Goal: Task Accomplishment & Management: Manage account settings

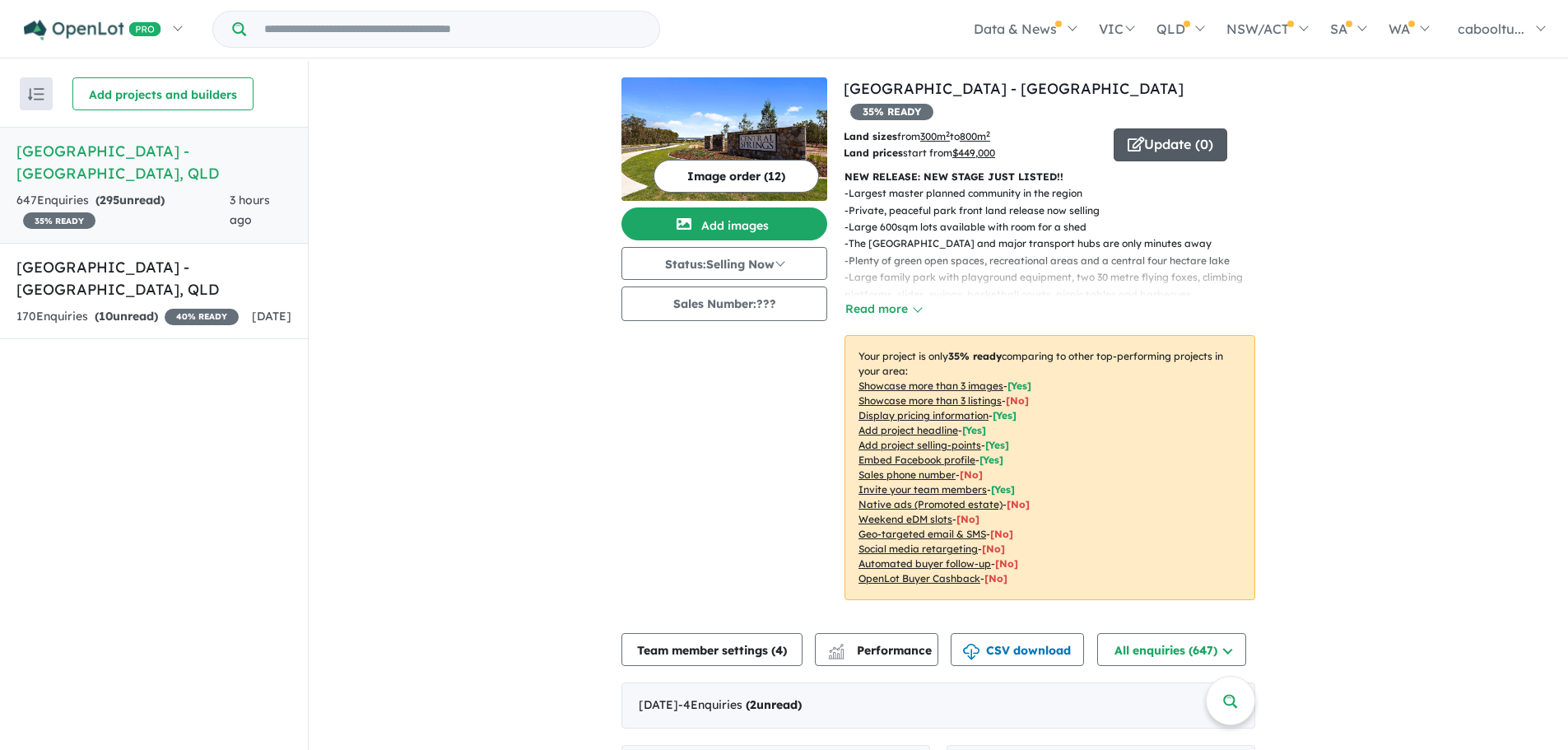
click at [1151, 129] on button "Update ( 0 )" at bounding box center [1170, 144] width 114 height 33
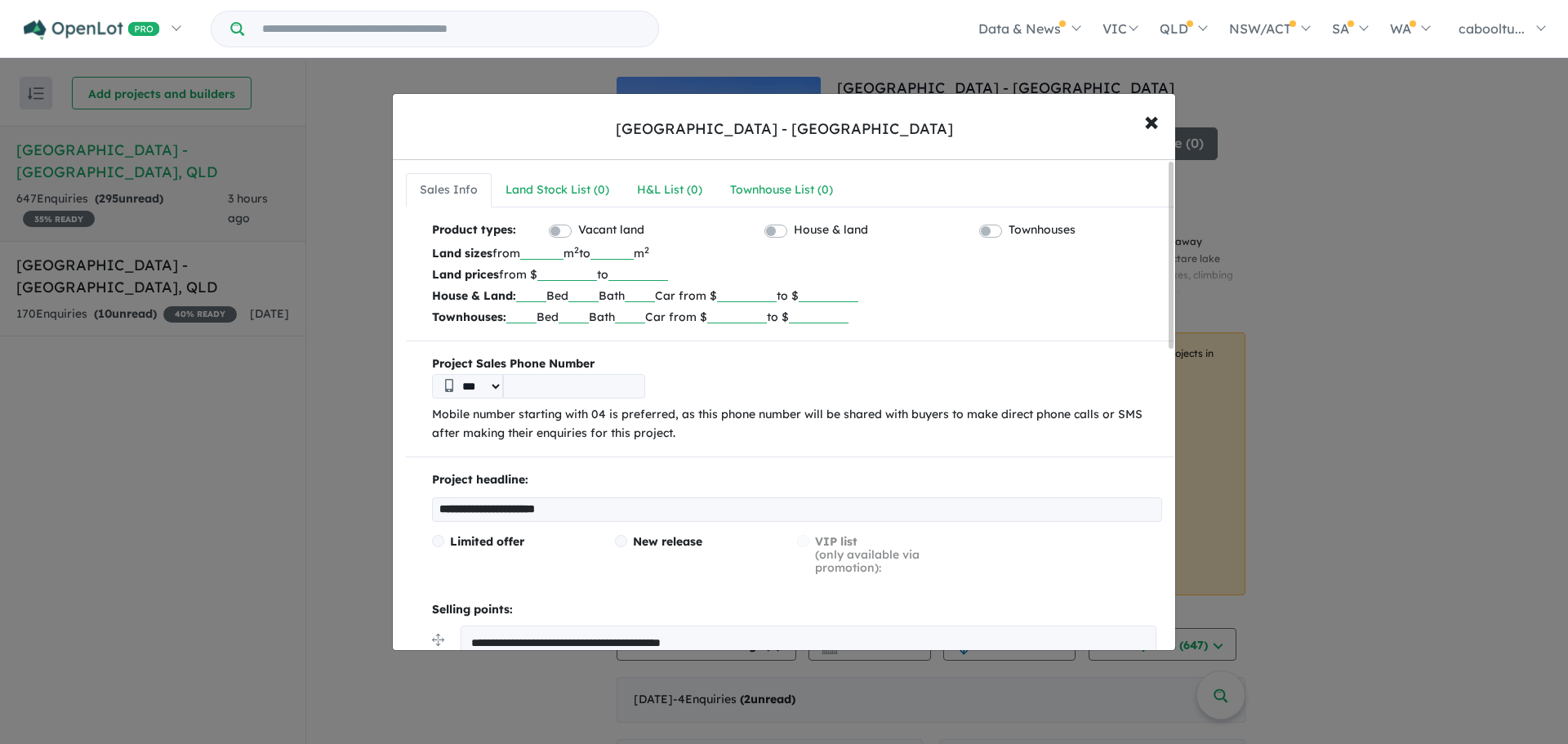
drag, startPoint x: 579, startPoint y: 275, endPoint x: 570, endPoint y: 274, distance: 9.1
click at [570, 274] on input "******" at bounding box center [567, 273] width 60 height 17
type input "******"
click at [575, 187] on div "Land Stock List ( 0 )" at bounding box center [565, 189] width 103 height 19
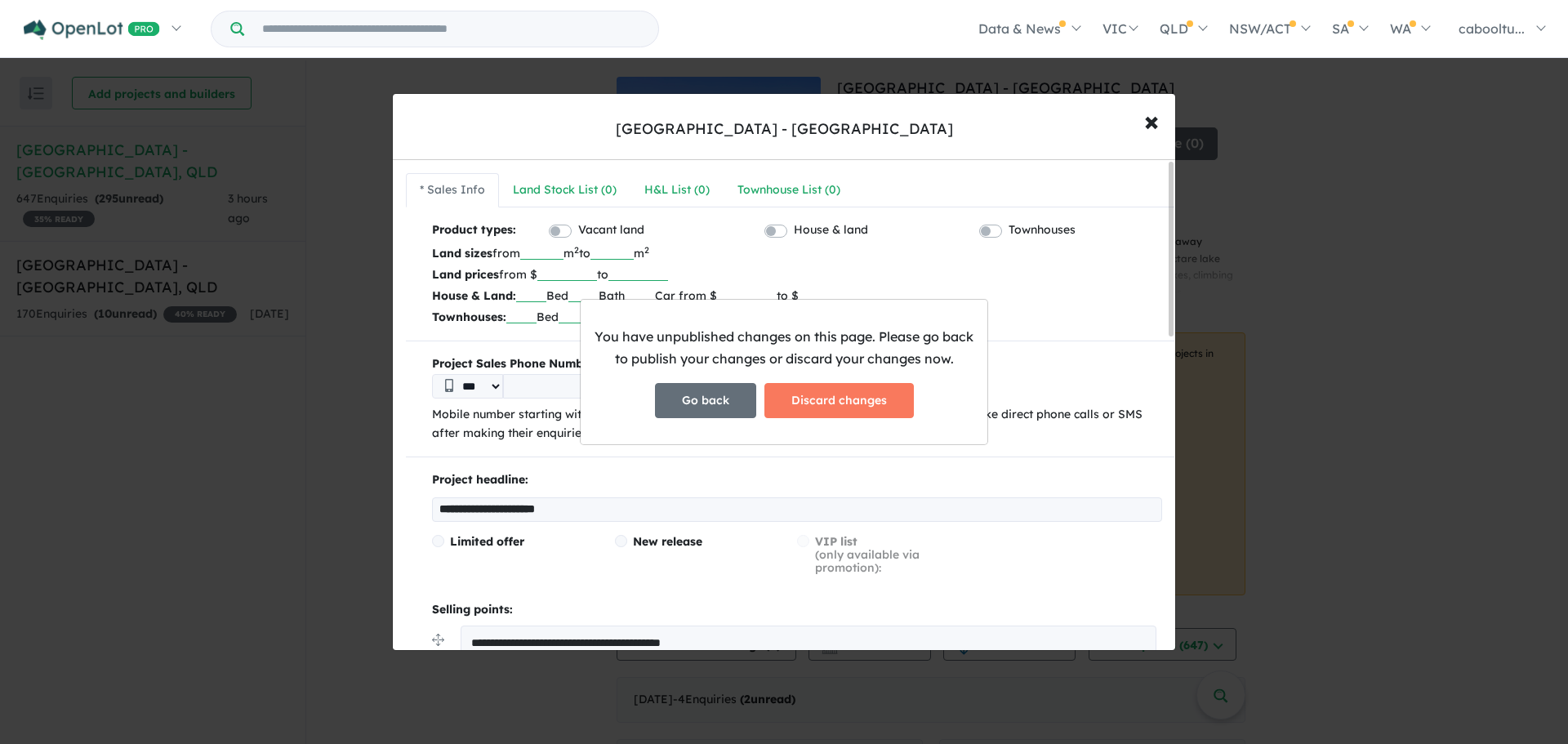
drag, startPoint x: 732, startPoint y: 405, endPoint x: 729, endPoint y: 394, distance: 11.4
click at [731, 405] on button "Go back" at bounding box center [706, 401] width 102 height 35
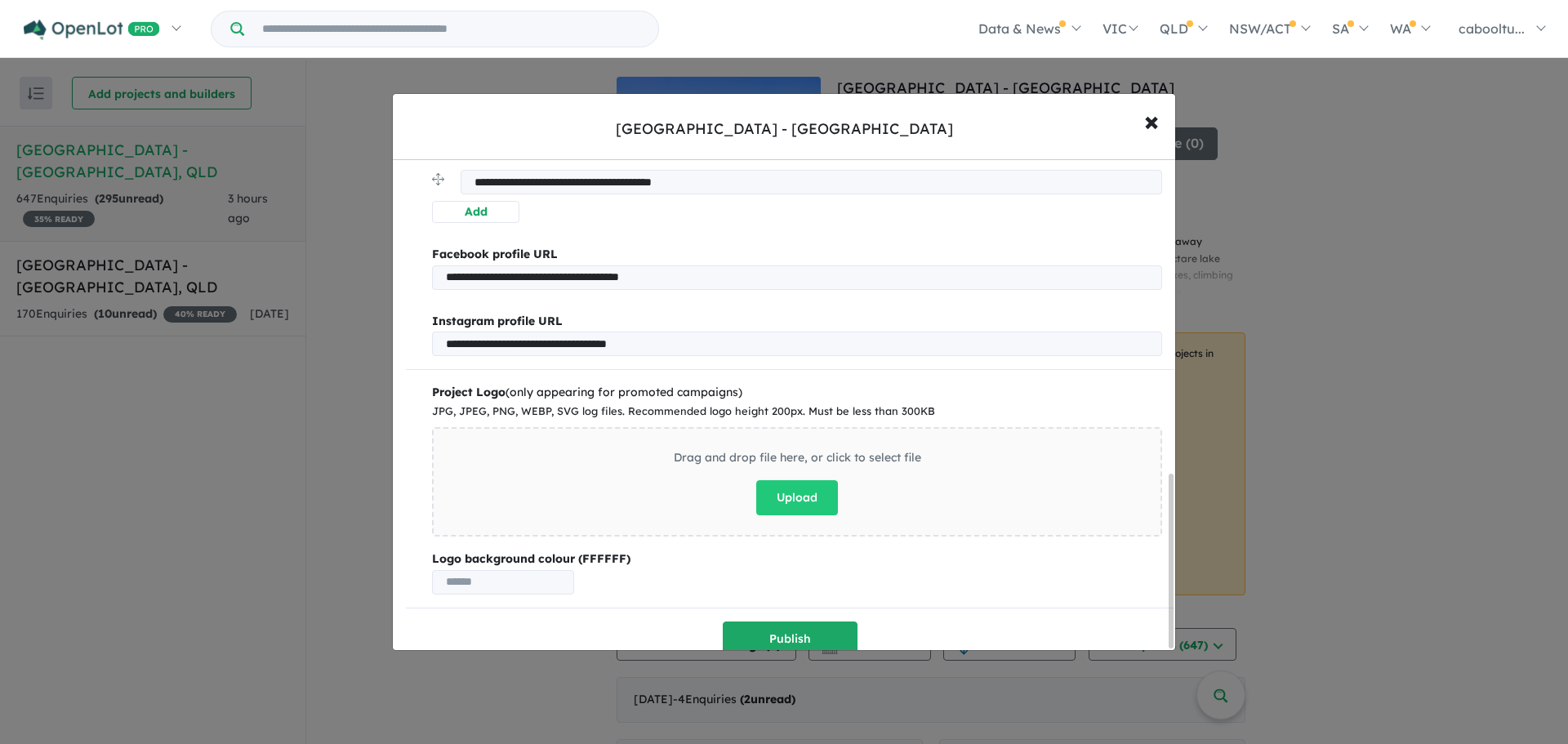
scroll to position [892, 0]
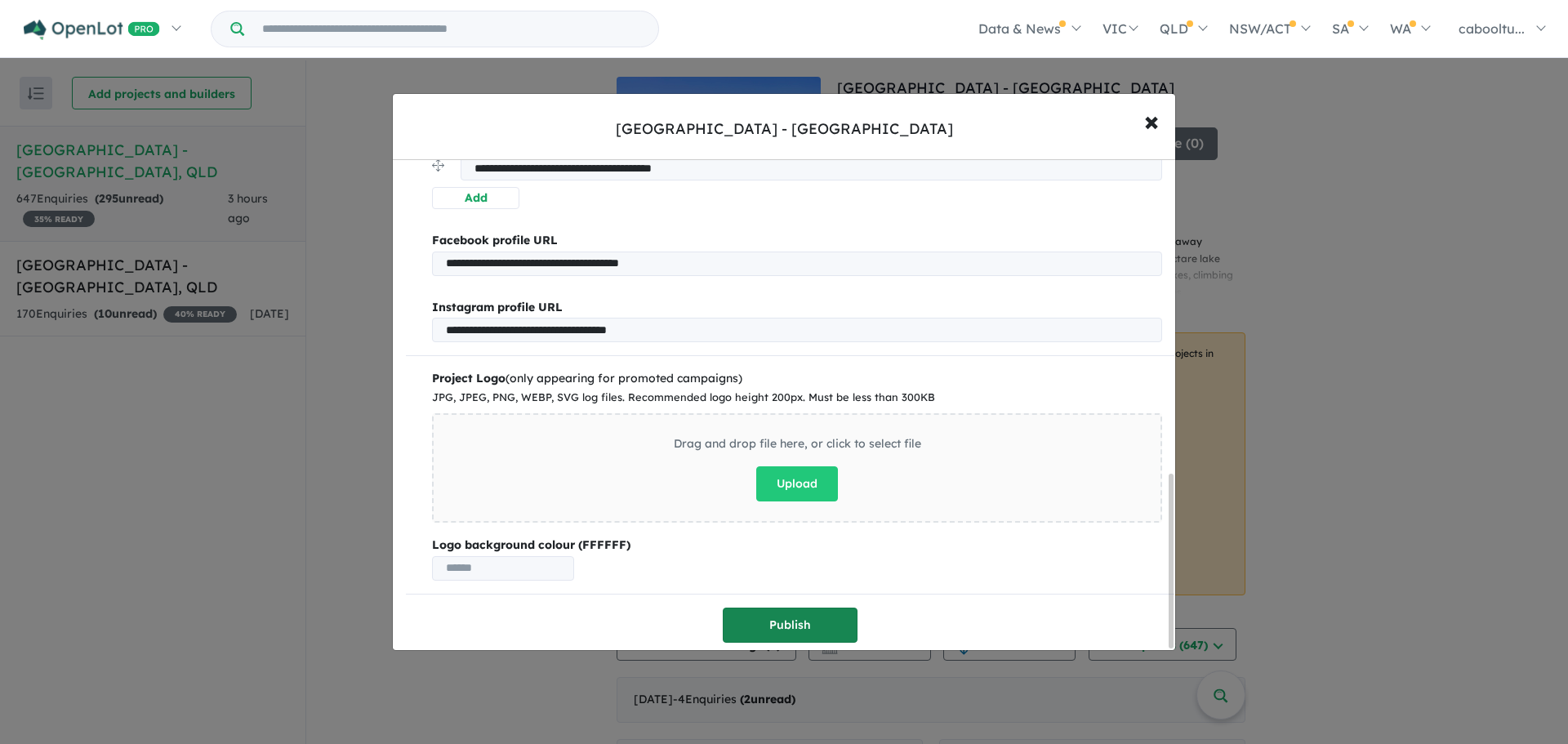
click at [789, 619] on button "Publish" at bounding box center [790, 626] width 135 height 35
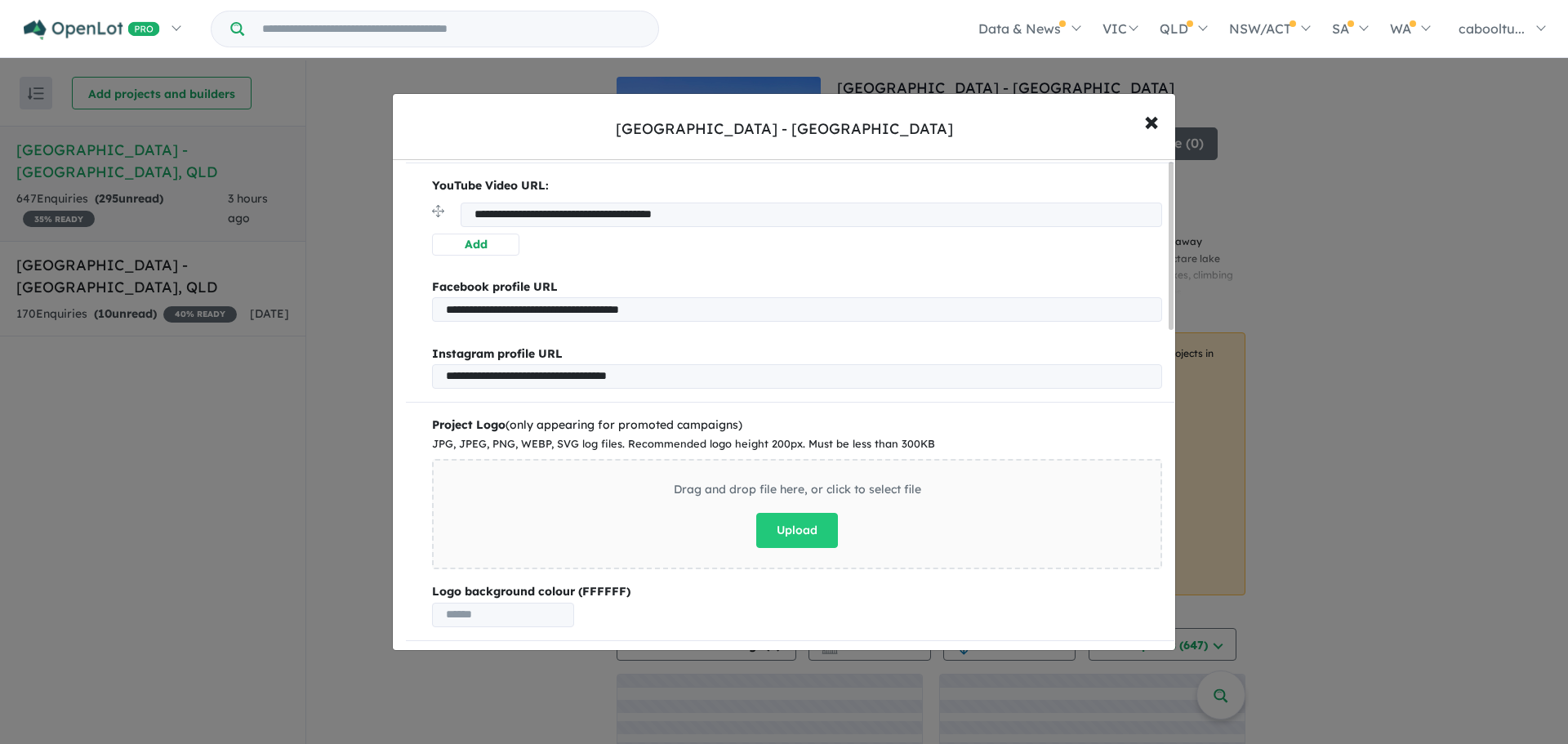
scroll to position [0, 0]
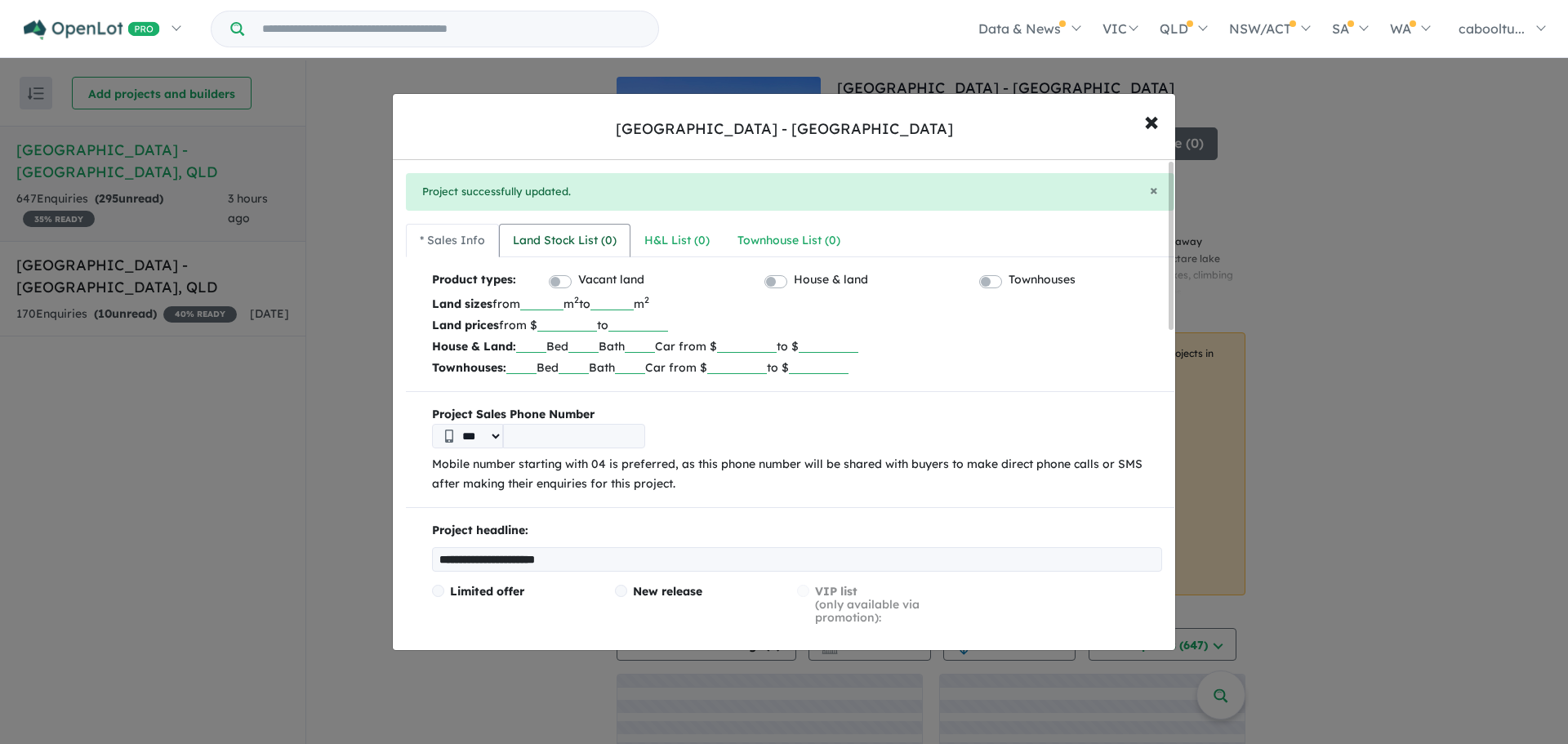
click at [603, 238] on div "Land Stock List ( 0 )" at bounding box center [565, 240] width 103 height 19
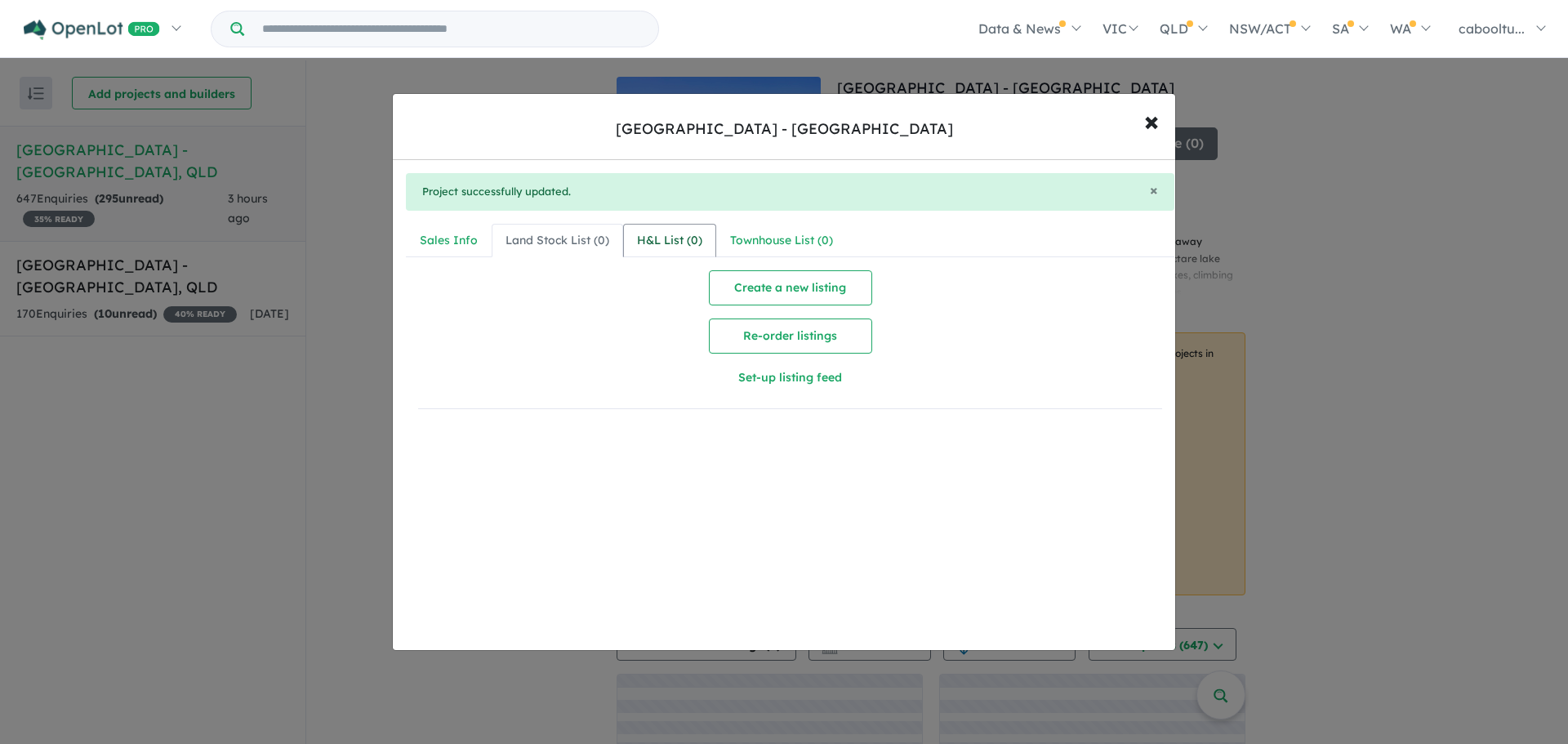
click at [694, 238] on div "H&L List ( 0 )" at bounding box center [670, 240] width 66 height 19
click at [784, 241] on div "Townhouse List ( 0 )" at bounding box center [781, 240] width 103 height 19
click at [471, 242] on div "Sales Info" at bounding box center [448, 240] width 58 height 19
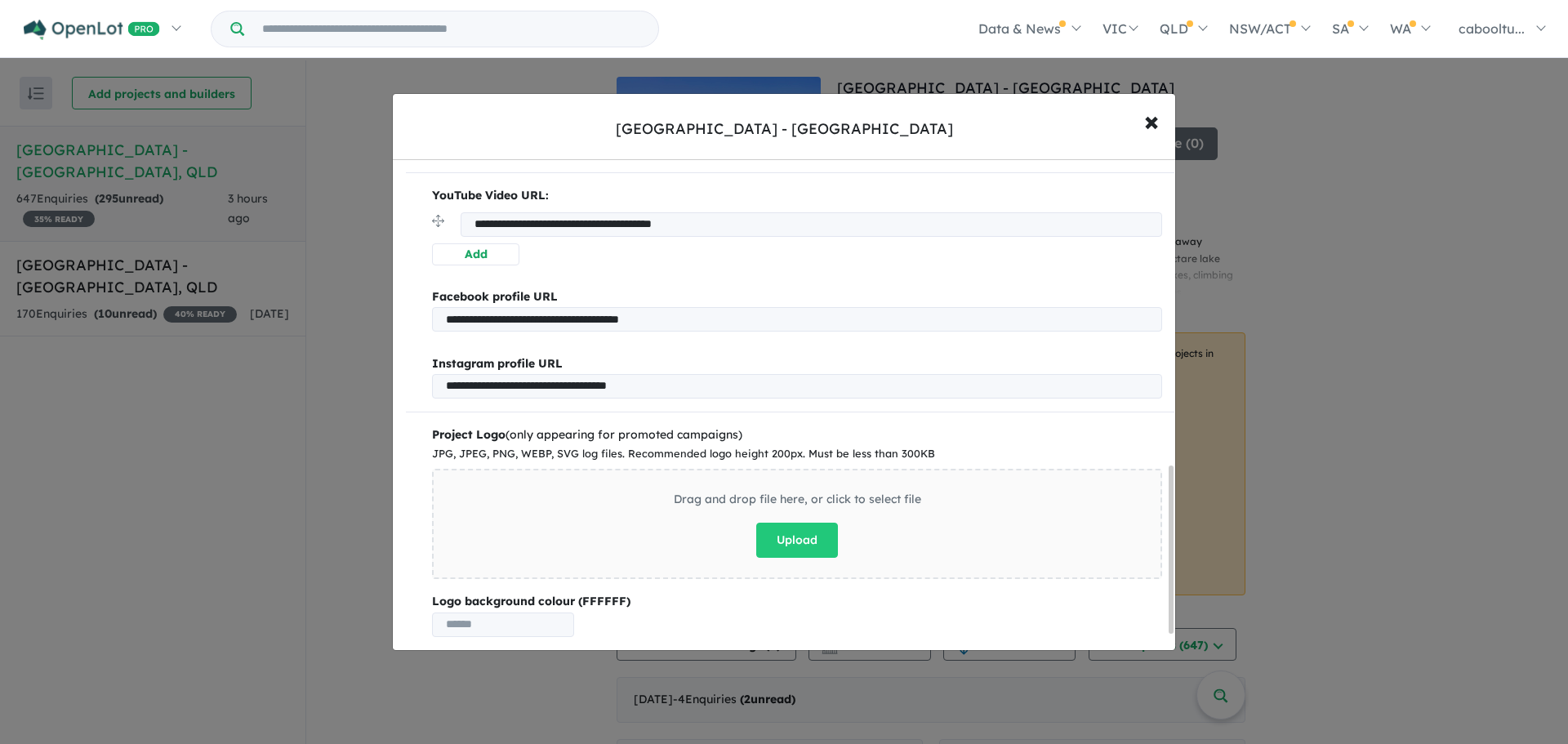
scroll to position [943, 0]
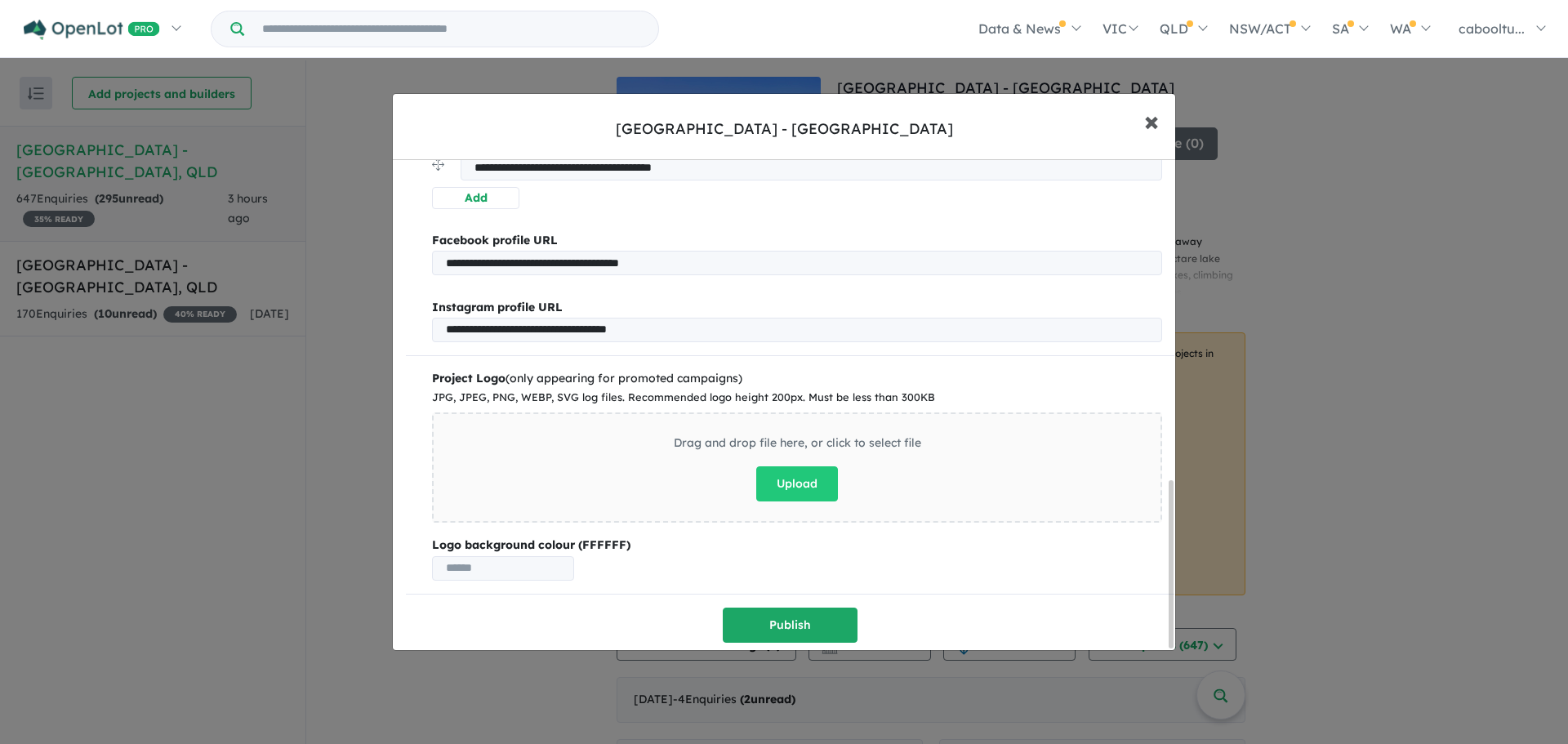
click at [1147, 127] on span "×" at bounding box center [1151, 120] width 15 height 35
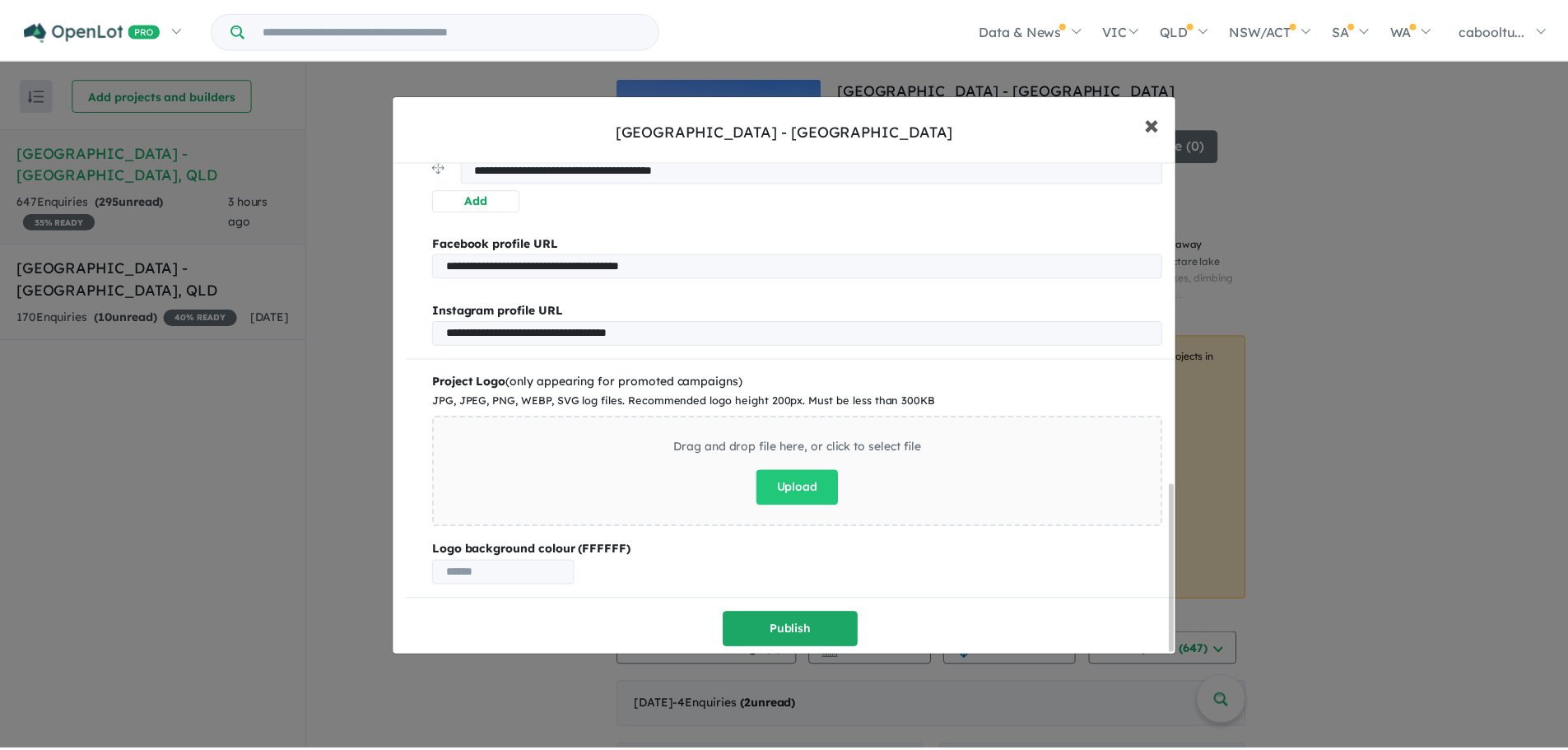
scroll to position [0, 0]
